Goal: Obtain resource: Obtain resource

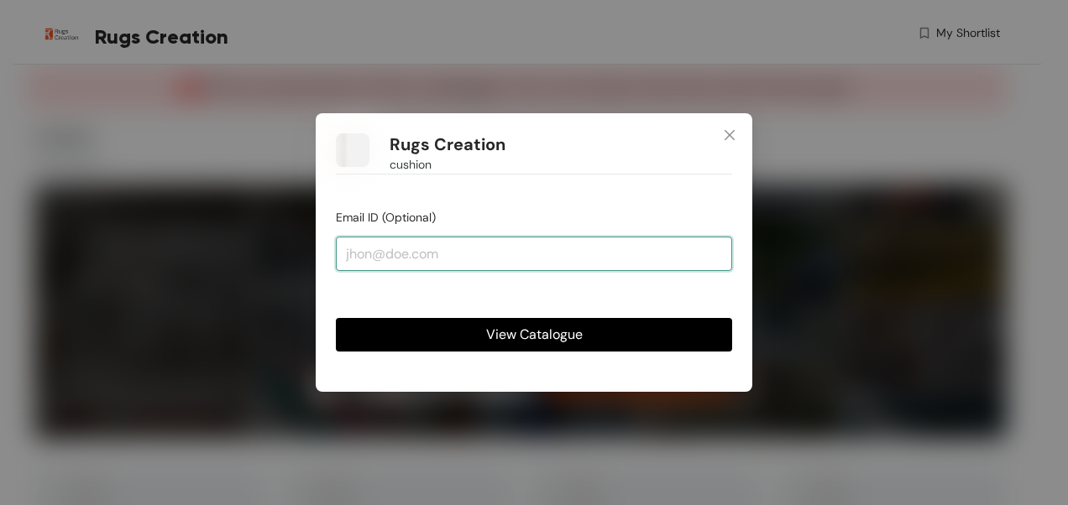
click at [402, 253] on input "email" at bounding box center [534, 254] width 396 height 34
type input "[PERSON_NAME][EMAIL_ADDRESS][DOMAIN_NAME]"
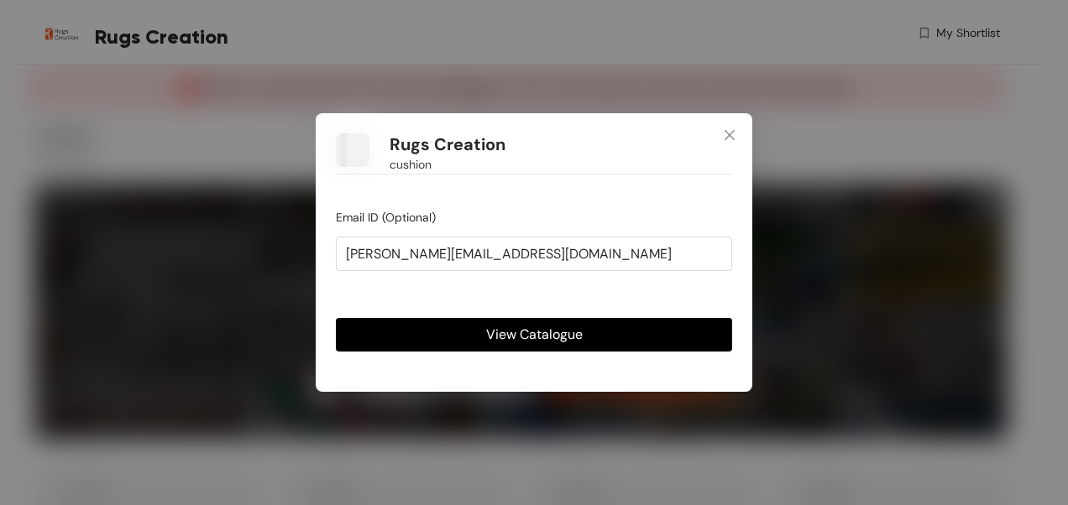
click at [535, 339] on span "View Catalogue" at bounding box center [534, 334] width 97 height 21
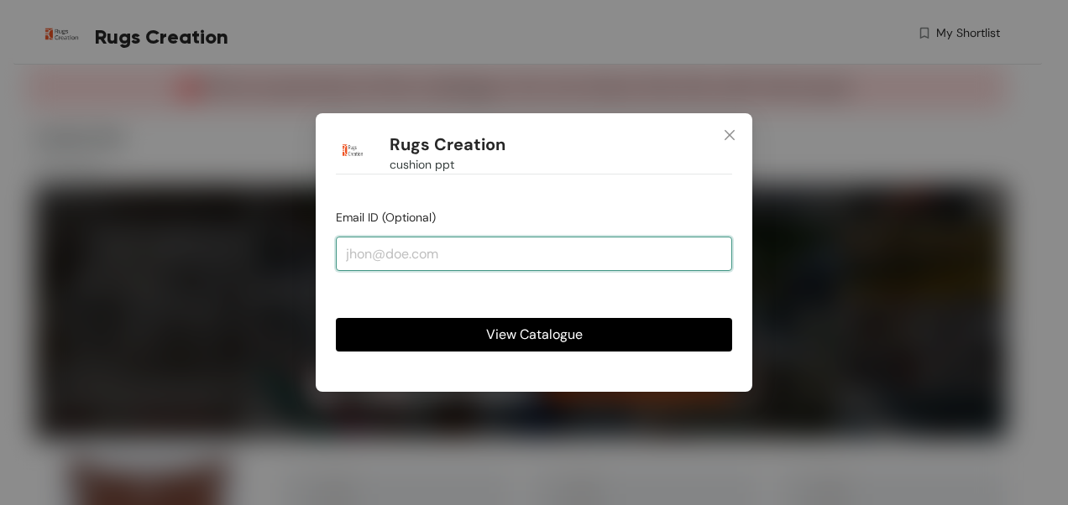
click at [379, 248] on input "email" at bounding box center [534, 254] width 396 height 34
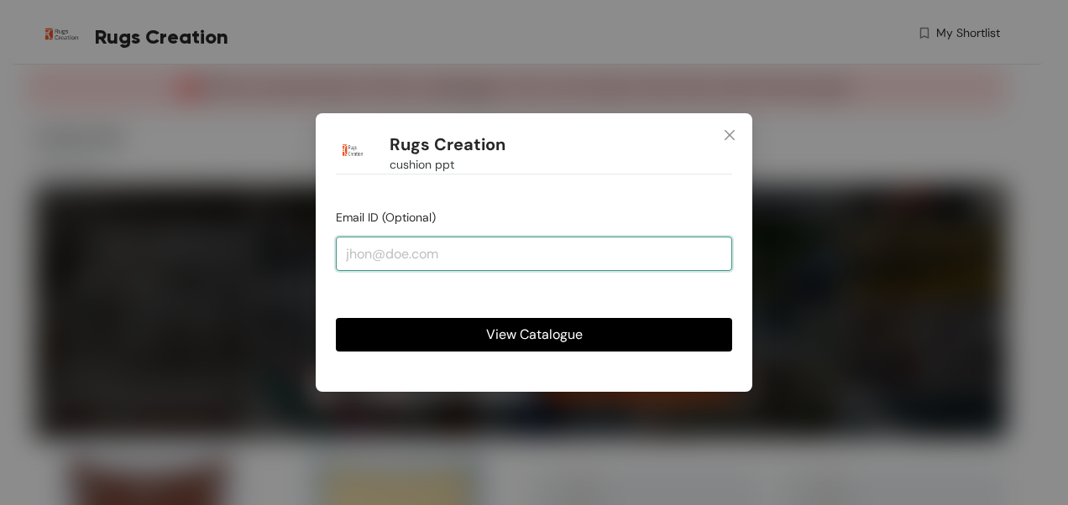
type input "[PERSON_NAME][EMAIL_ADDRESS][DOMAIN_NAME]"
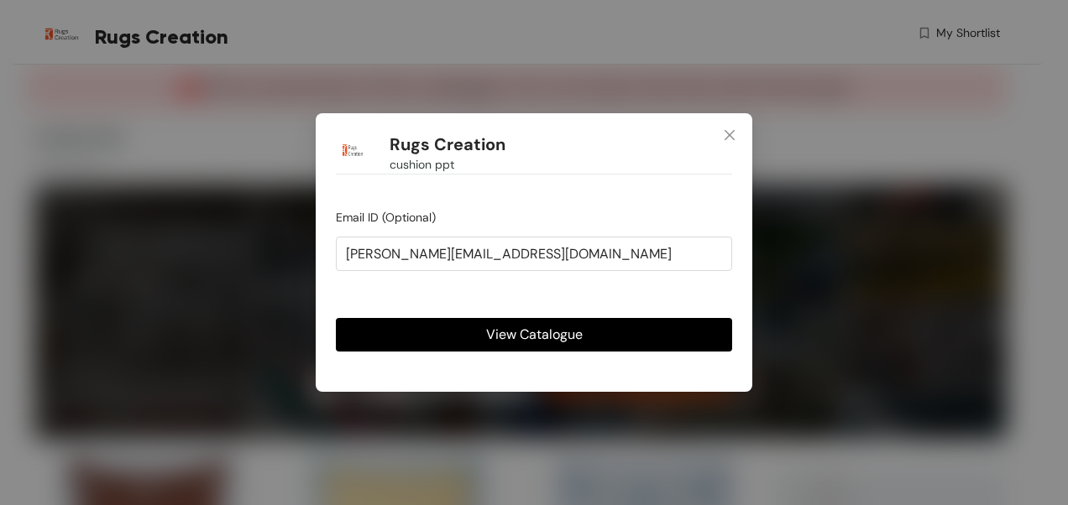
click at [542, 331] on span "View Catalogue" at bounding box center [534, 334] width 97 height 21
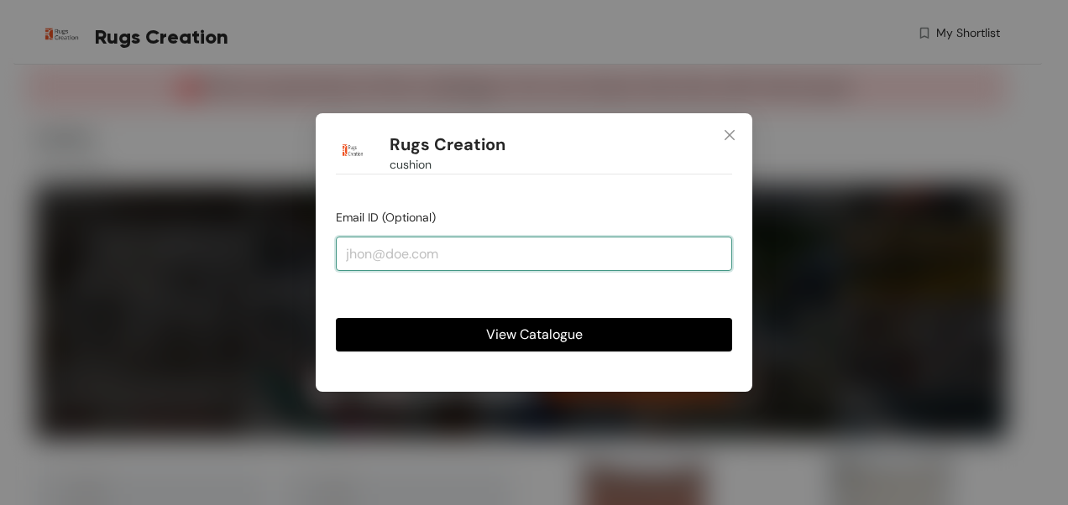
click at [410, 259] on input "email" at bounding box center [534, 254] width 396 height 34
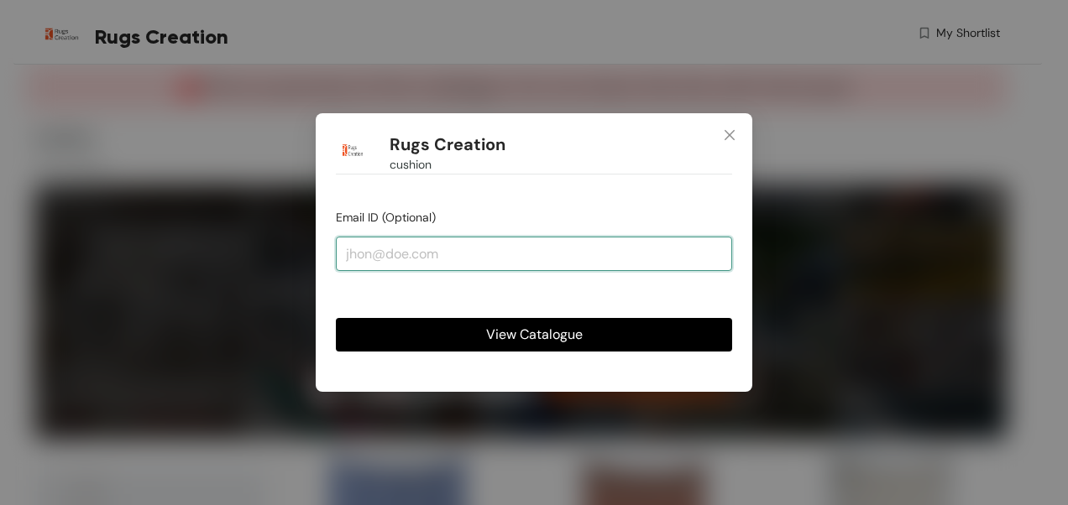
type input "[PERSON_NAME][EMAIL_ADDRESS][DOMAIN_NAME]"
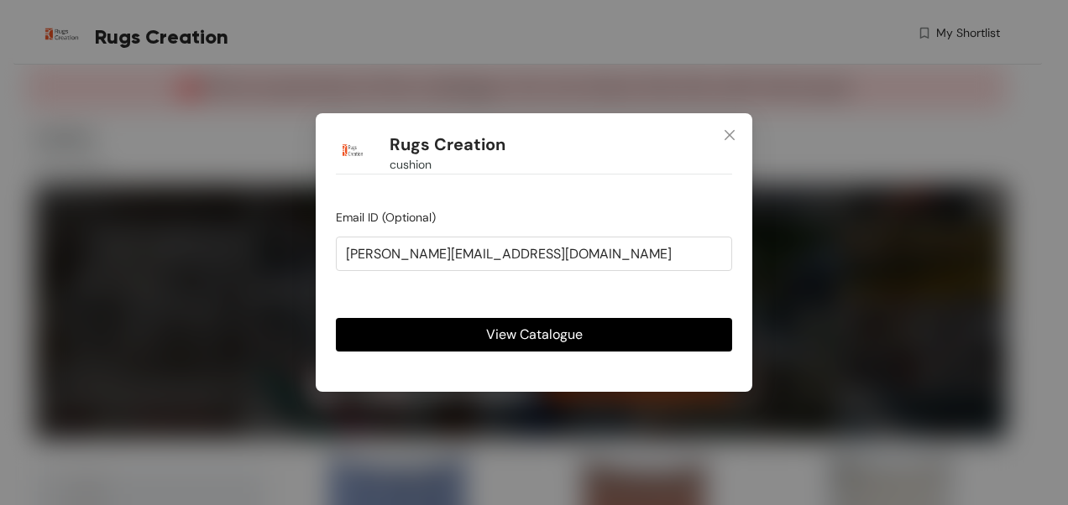
click at [526, 332] on span "View Catalogue" at bounding box center [534, 334] width 97 height 21
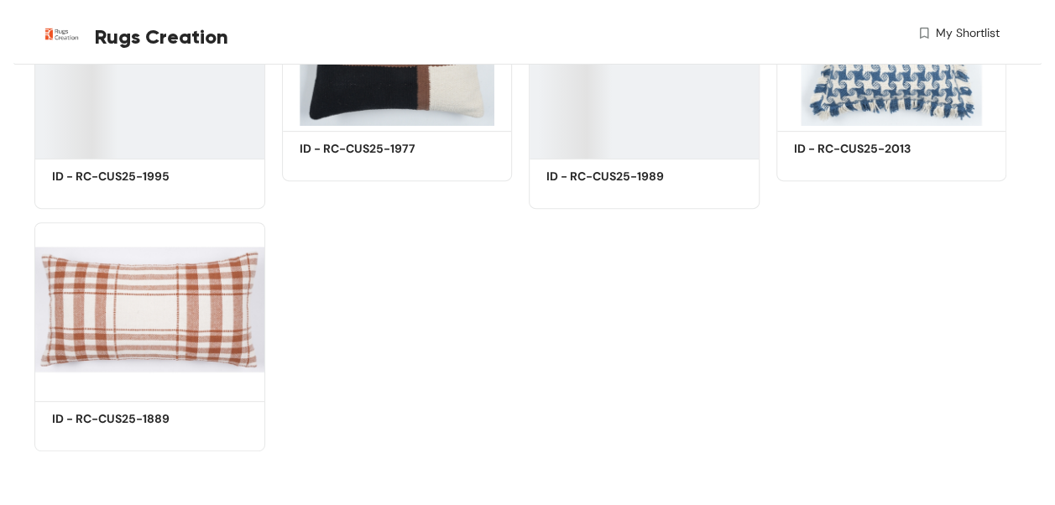
scroll to position [6570, 0]
